Goal: Information Seeking & Learning: Find specific page/section

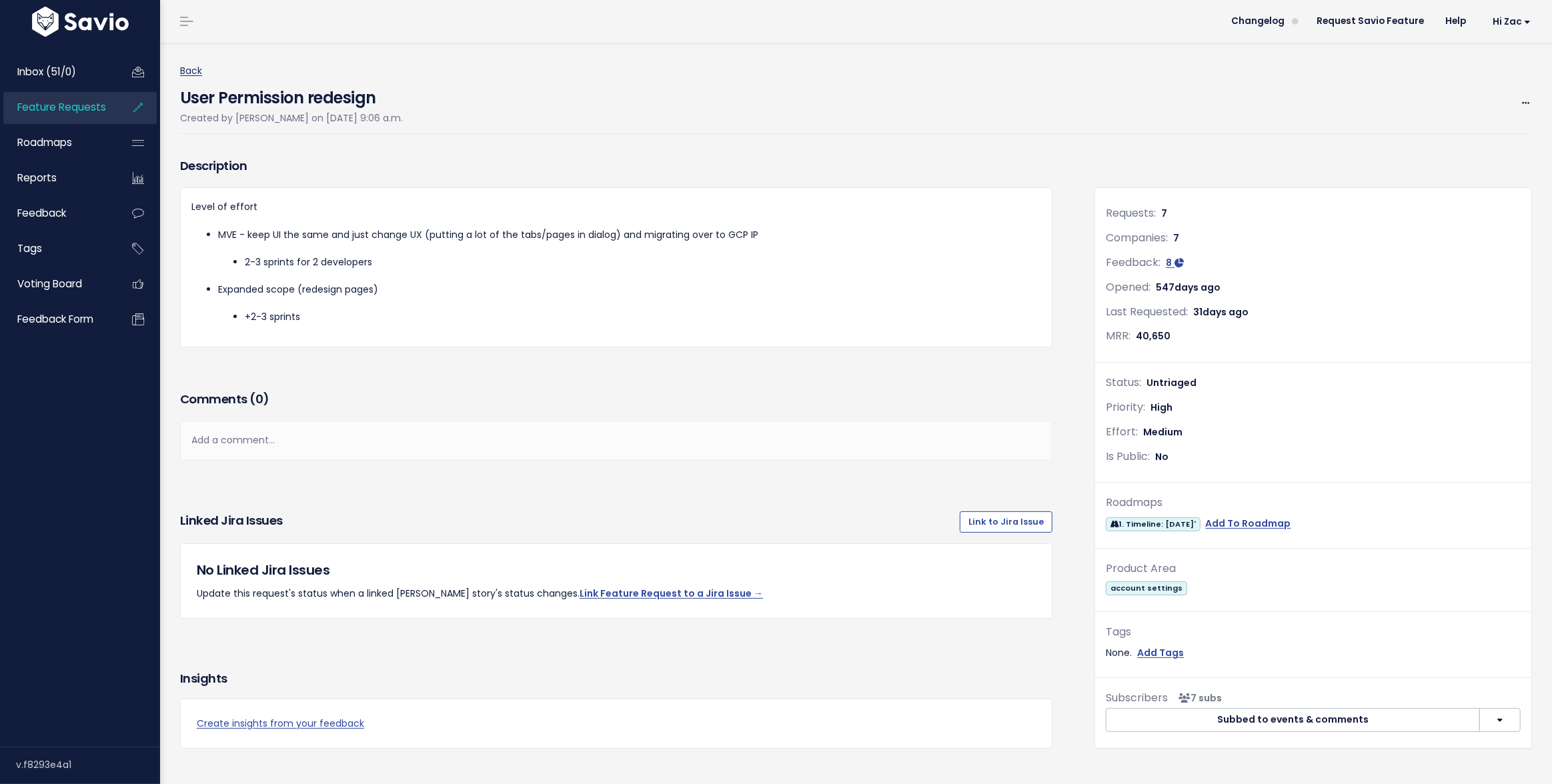
click at [194, 66] on link "Back" at bounding box center [191, 71] width 22 height 13
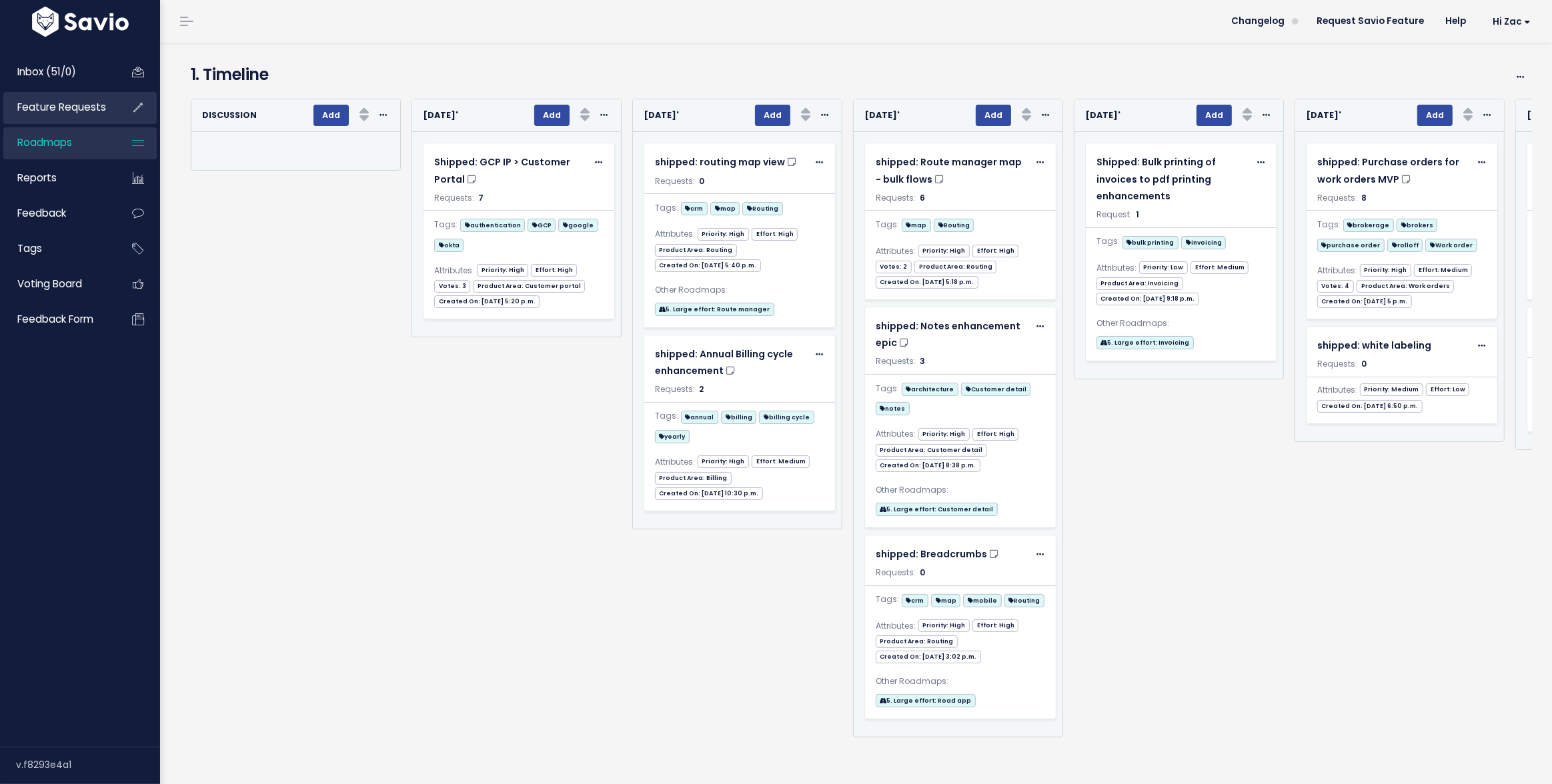
click at [64, 112] on span "Feature Requests" at bounding box center [61, 107] width 88 height 14
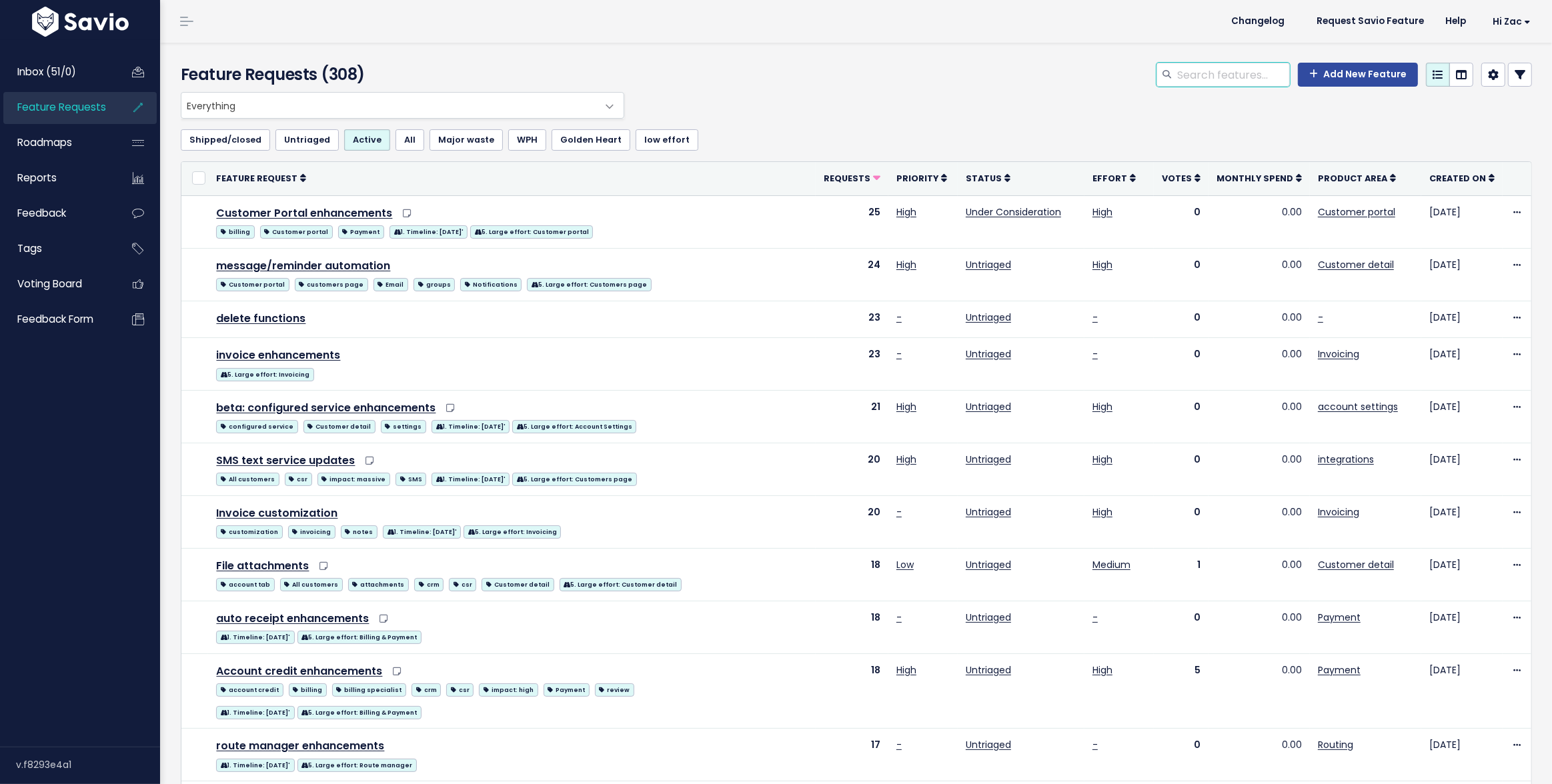
click at [1196, 73] on input "search" at bounding box center [1233, 74] width 114 height 24
type input "revert"
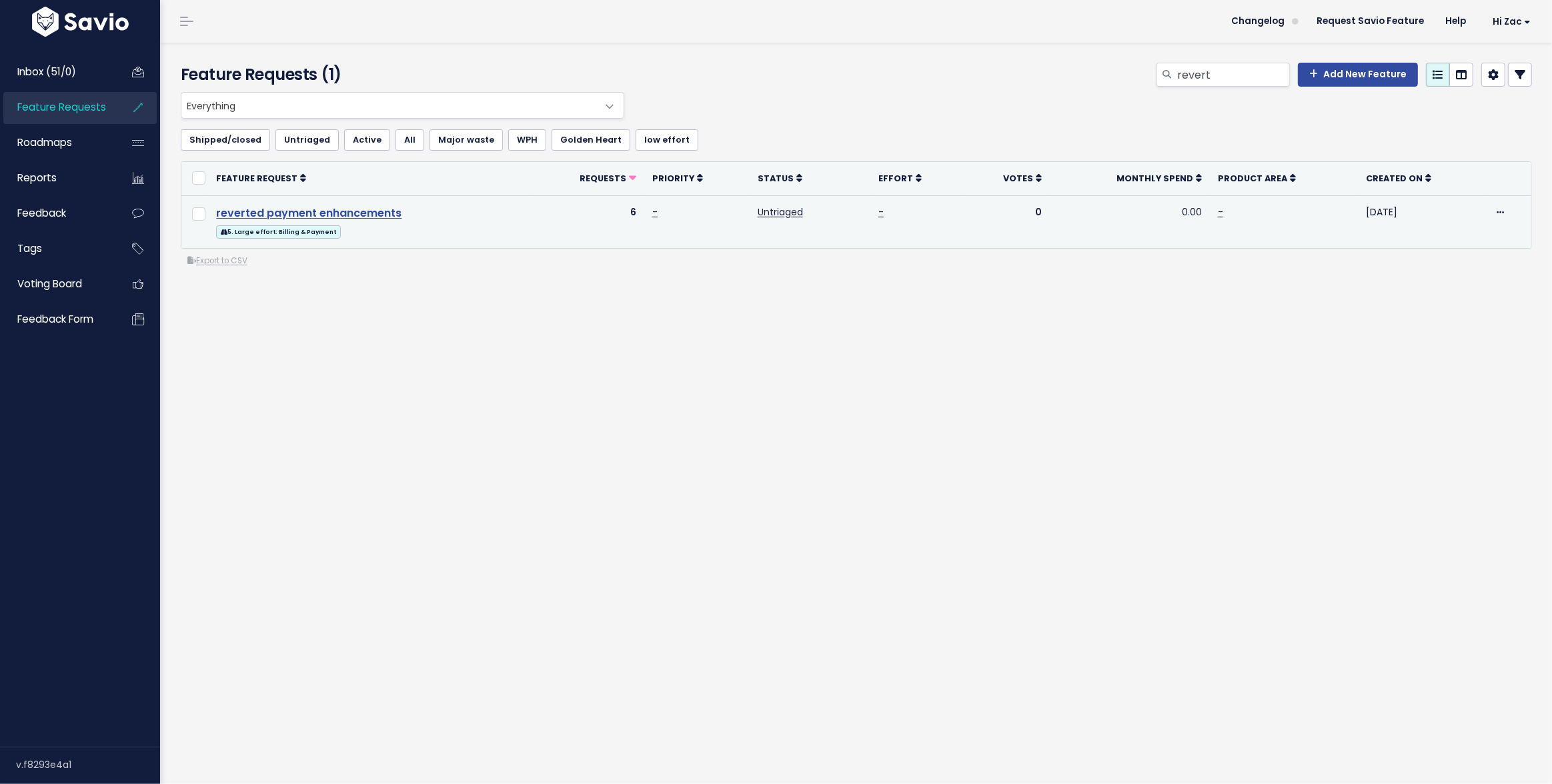
click at [372, 214] on link "reverted payment enhancements" at bounding box center [309, 212] width 186 height 15
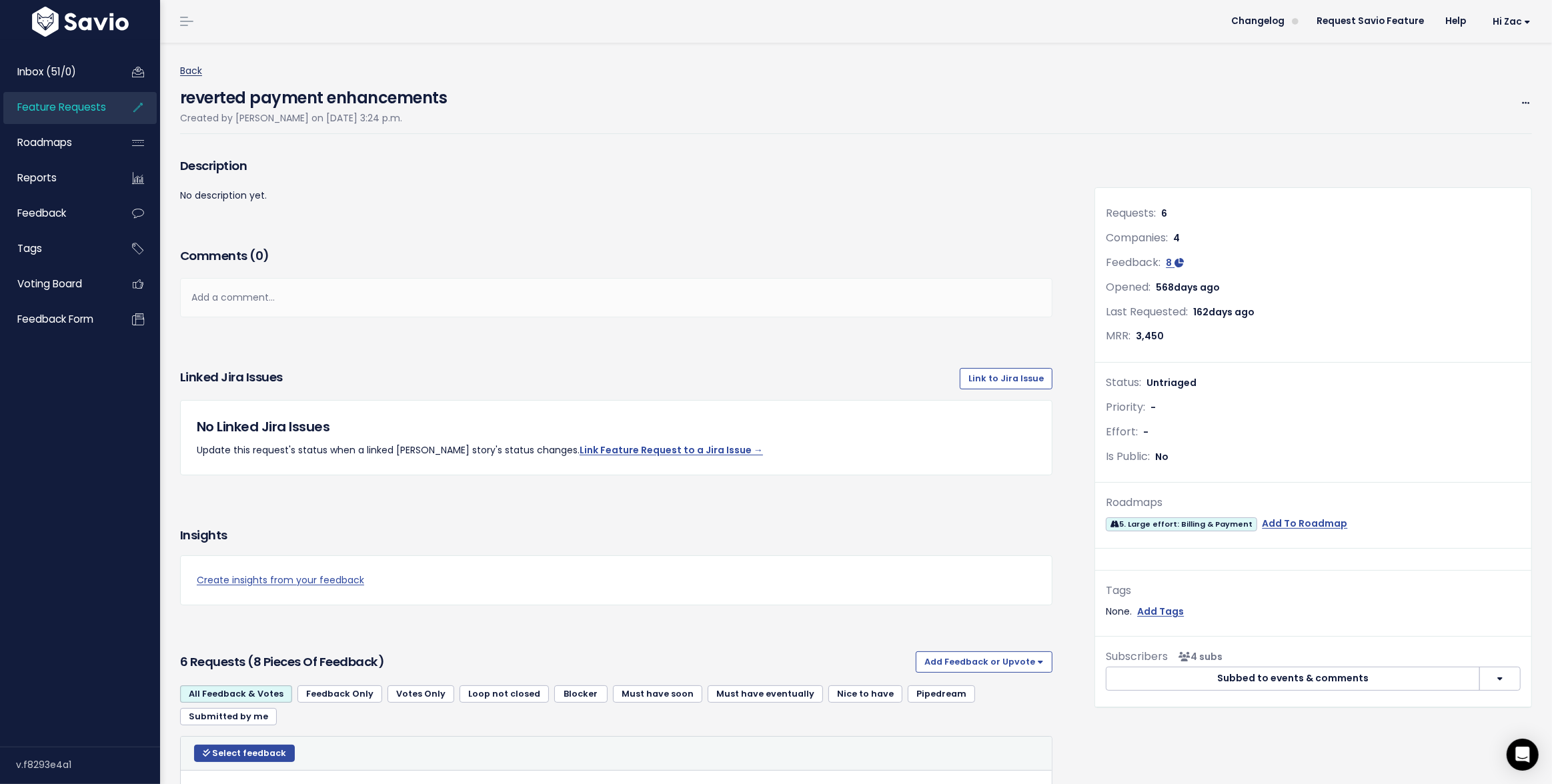
click at [196, 73] on link "Back" at bounding box center [191, 71] width 22 height 13
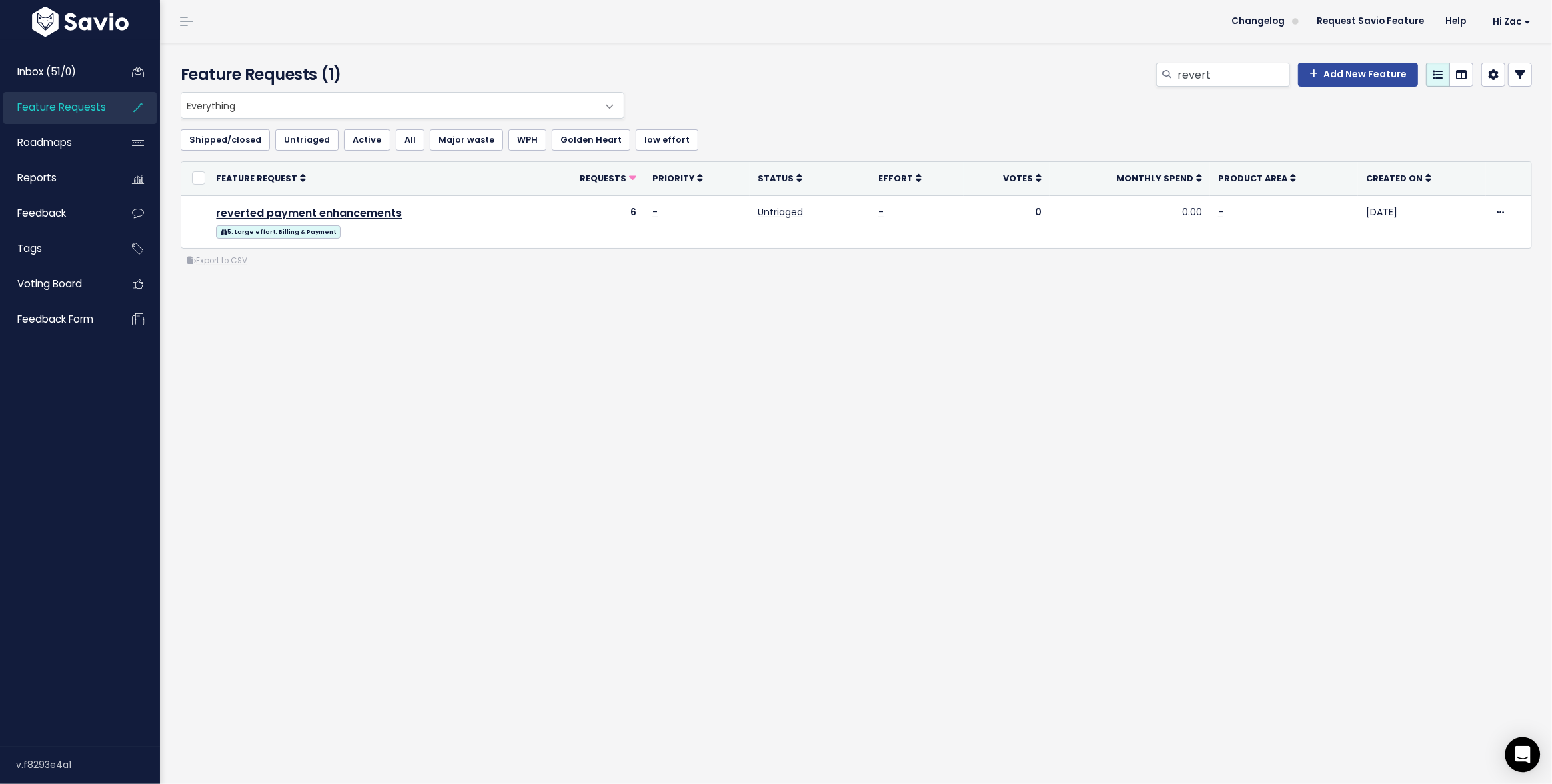
click at [1516, 768] on div "Open Intercom Messenger" at bounding box center [1523, 755] width 35 height 35
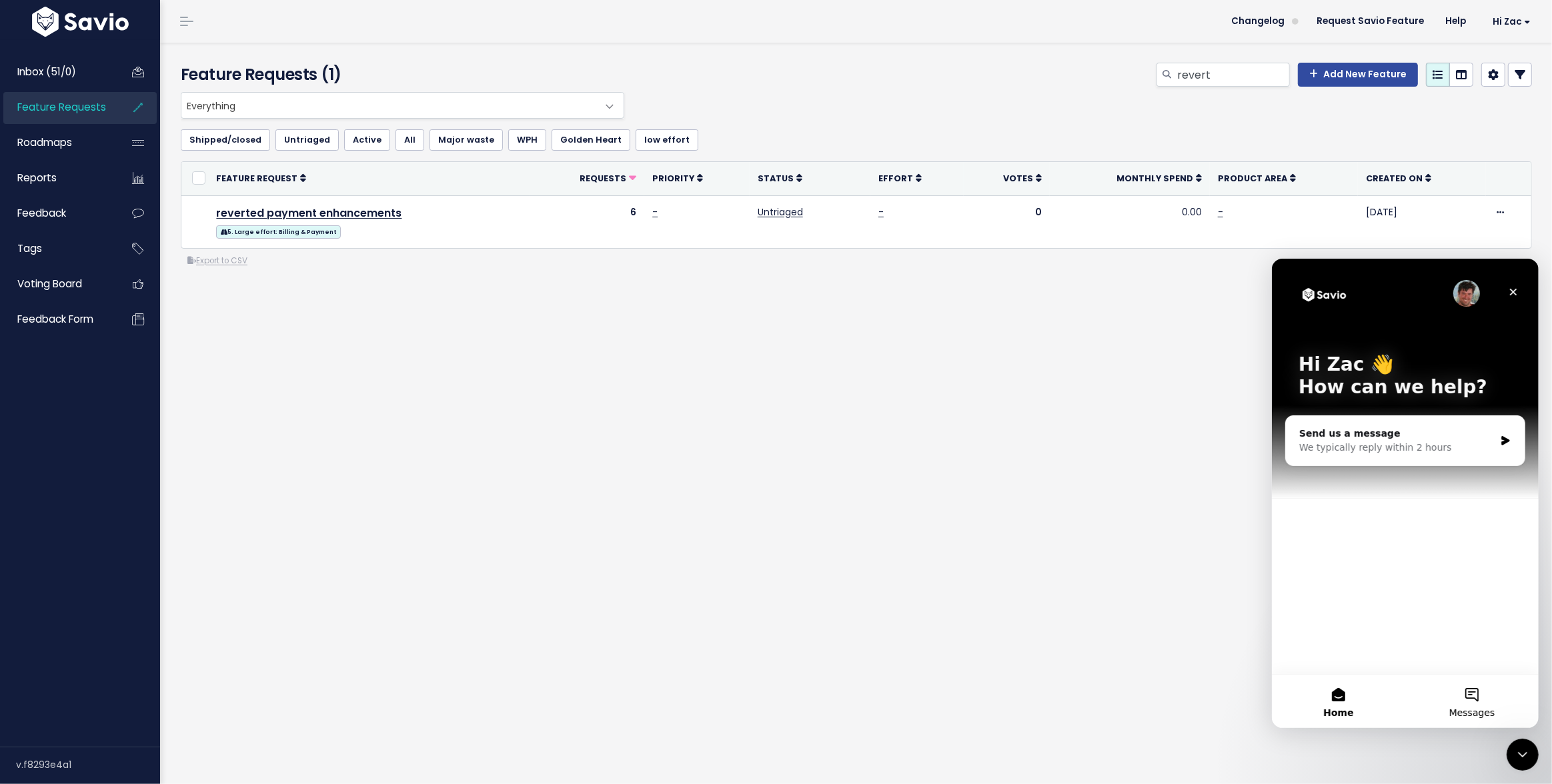
click at [1475, 696] on button "Messages" at bounding box center [1472, 700] width 134 height 53
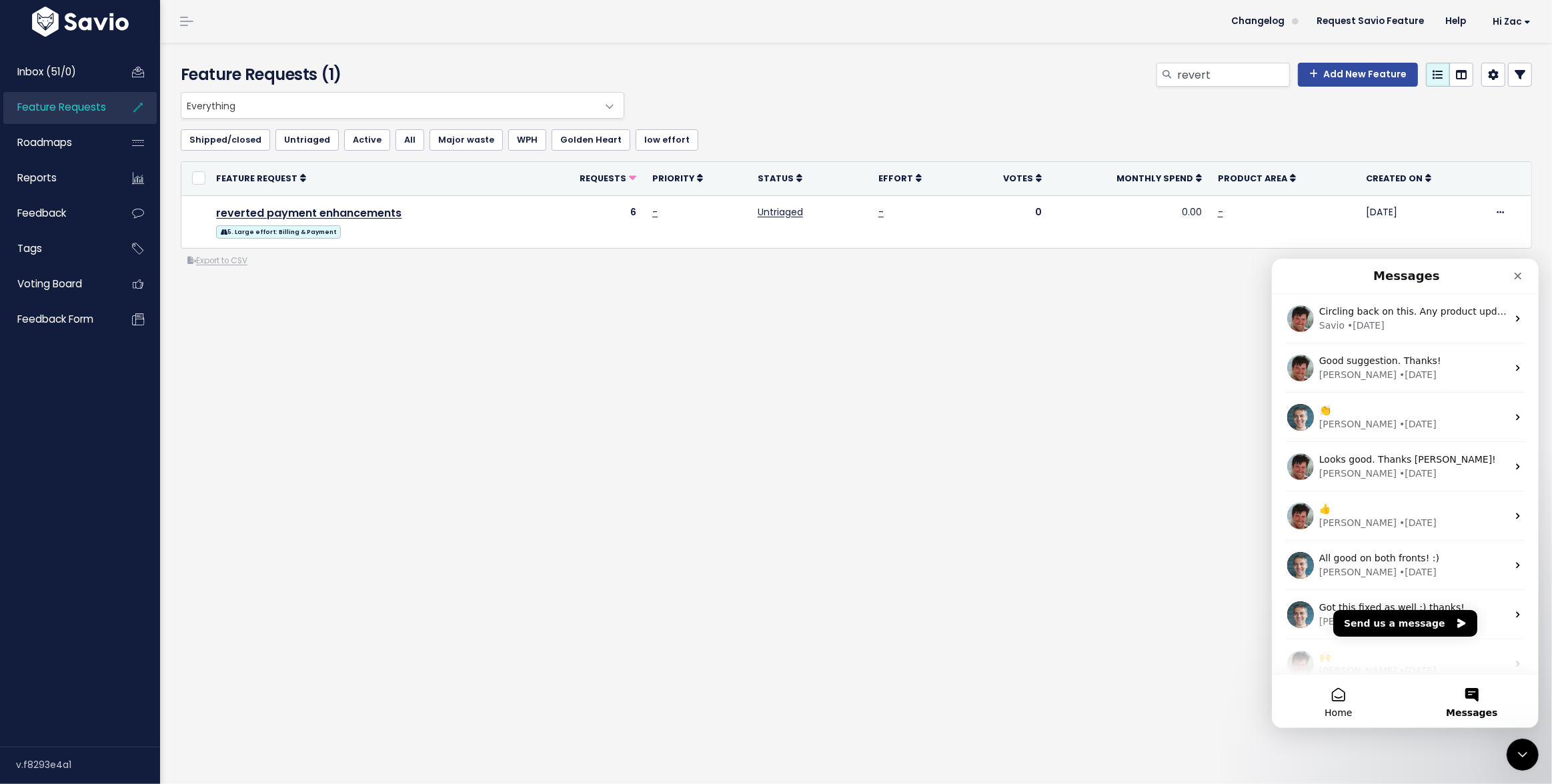
click at [1334, 707] on span "Home" at bounding box center [1337, 712] width 27 height 9
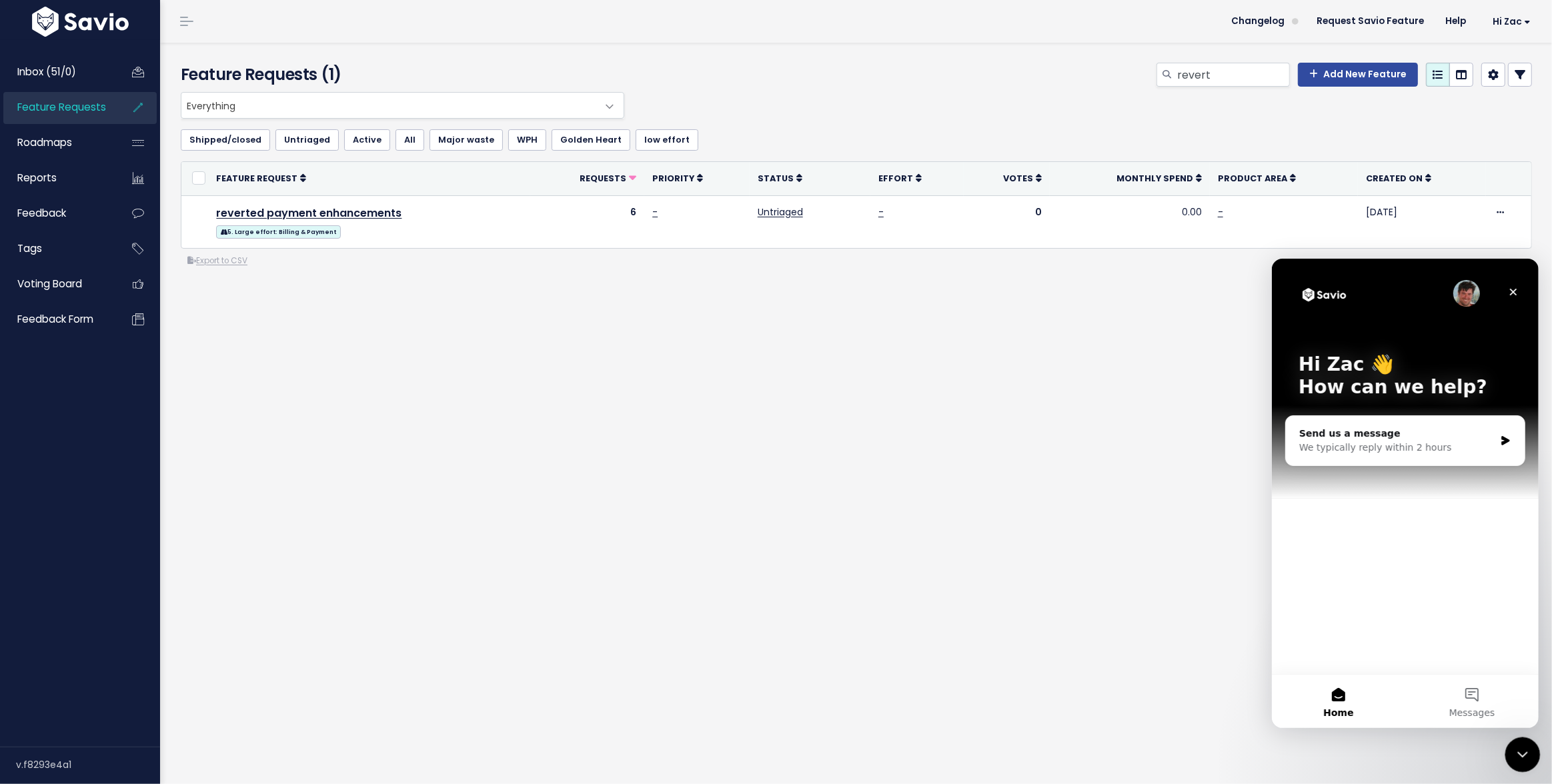
click at [1518, 752] on icon "Close Intercom Messenger" at bounding box center [1521, 753] width 9 height 5
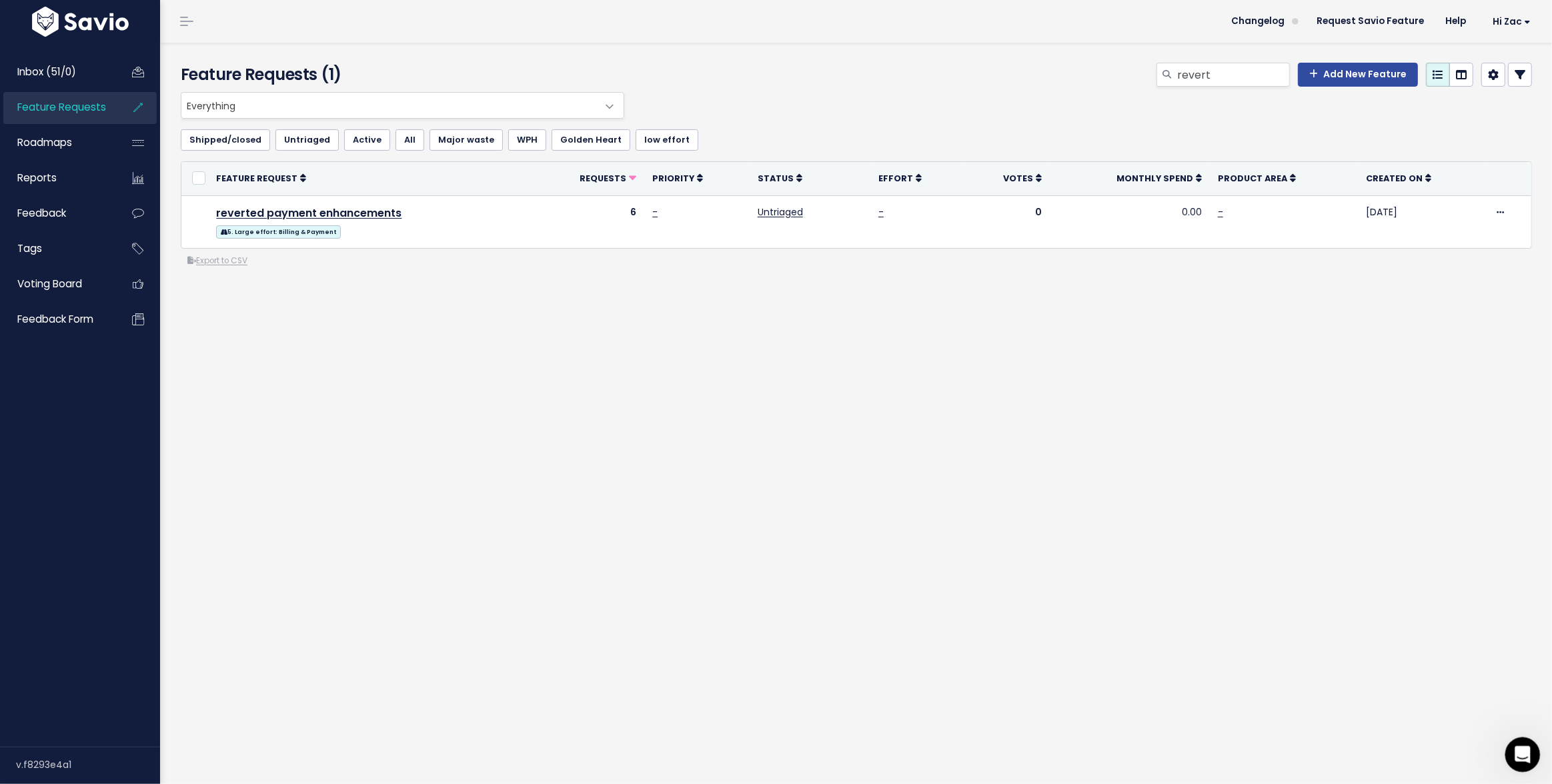
click at [1523, 758] on icon "Open Intercom Messenger" at bounding box center [1521, 753] width 22 height 22
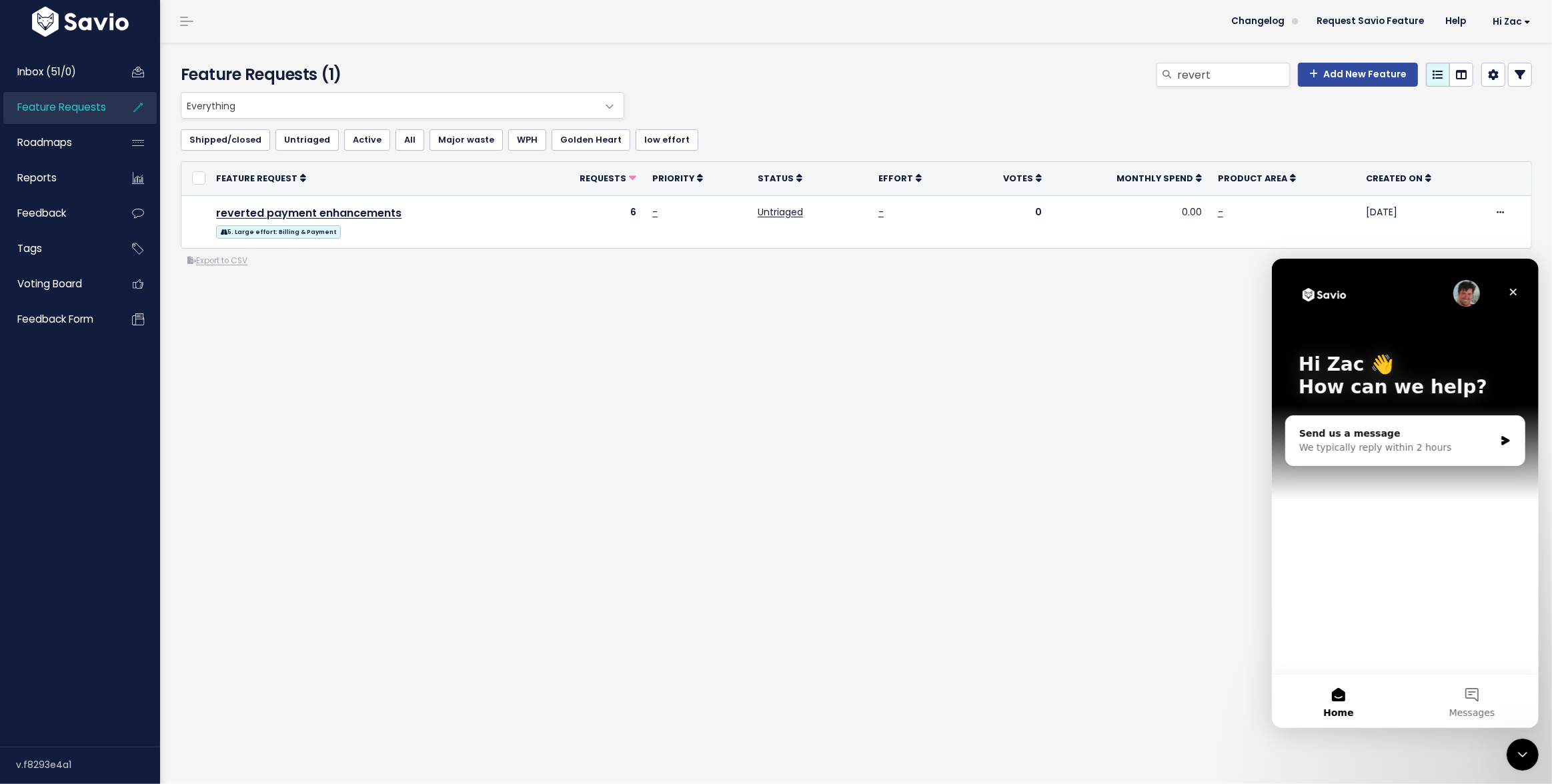
click at [901, 469] on div "Feature Requests (1) revert Add New Feature Everything No Product Area Onboardi…" at bounding box center [856, 413] width 1392 height 742
